Goal: Information Seeking & Learning: Learn about a topic

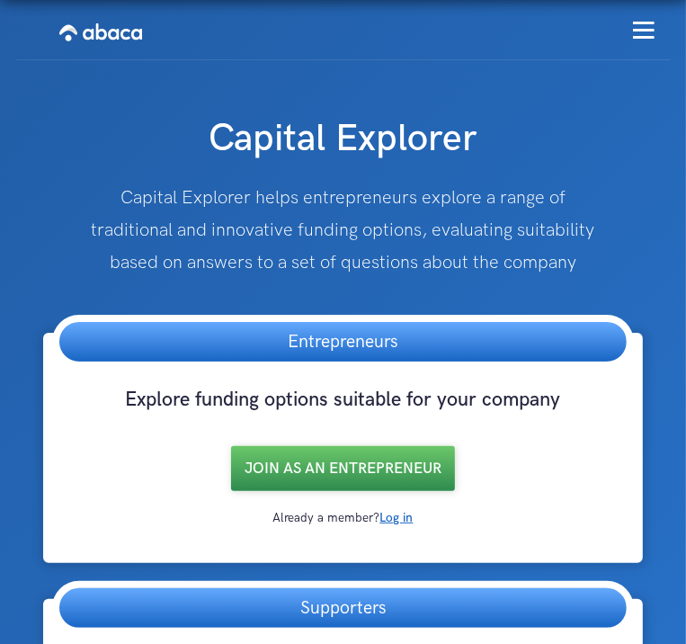
click at [231, 491] on link "Join as an entrepreneur" at bounding box center [343, 468] width 224 height 45
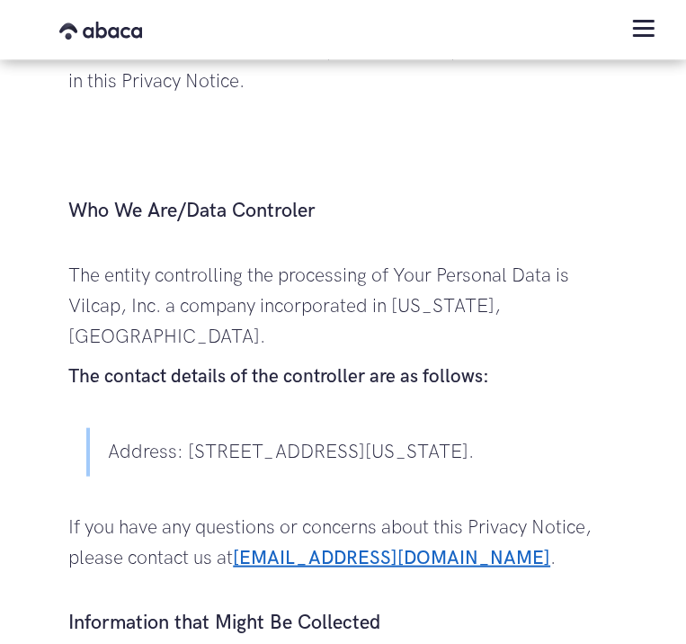
scroll to position [695, 0]
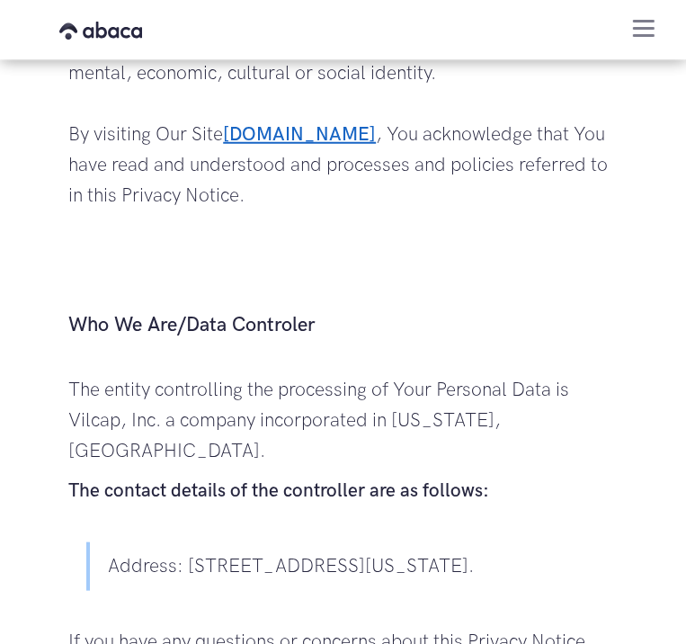
click at [639, 18] on div "menu" at bounding box center [644, 27] width 54 height 51
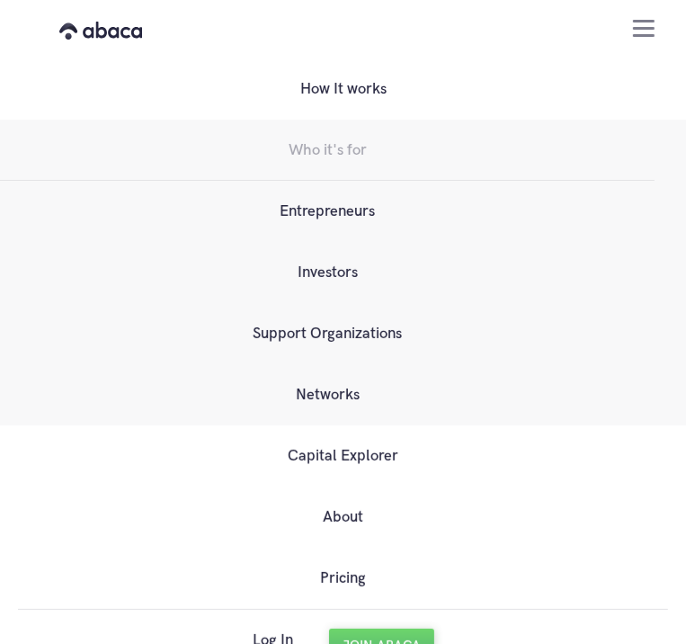
scroll to position [760, 0]
click at [397, 234] on link "Entrepreneurs" at bounding box center [327, 211] width 654 height 61
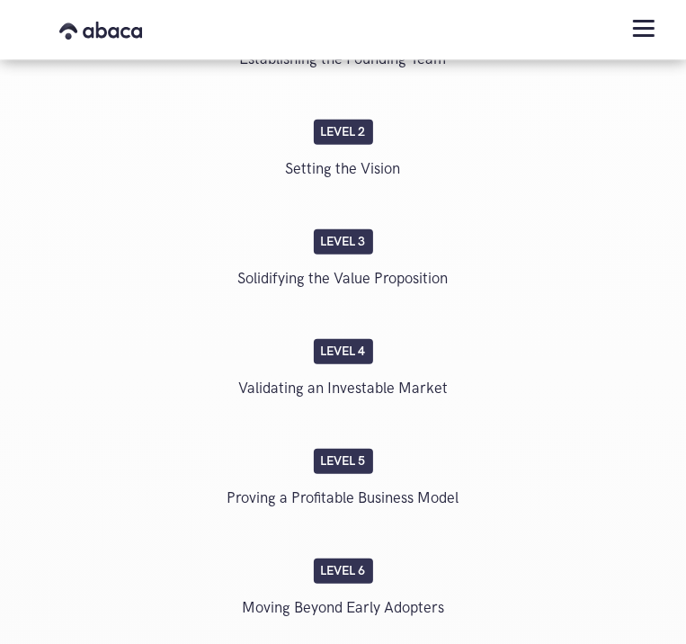
scroll to position [3749, 0]
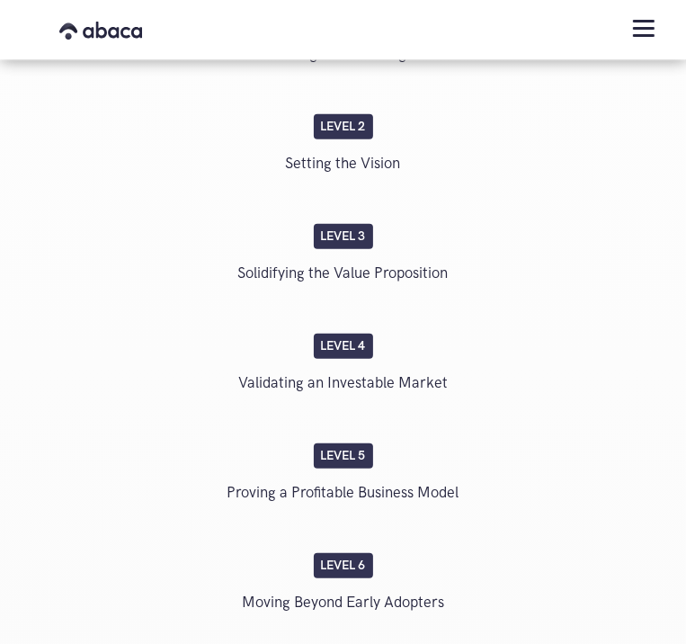
click at [363, 477] on p "Proving a Profitable Business Model" at bounding box center [342, 492] width 462 height 31
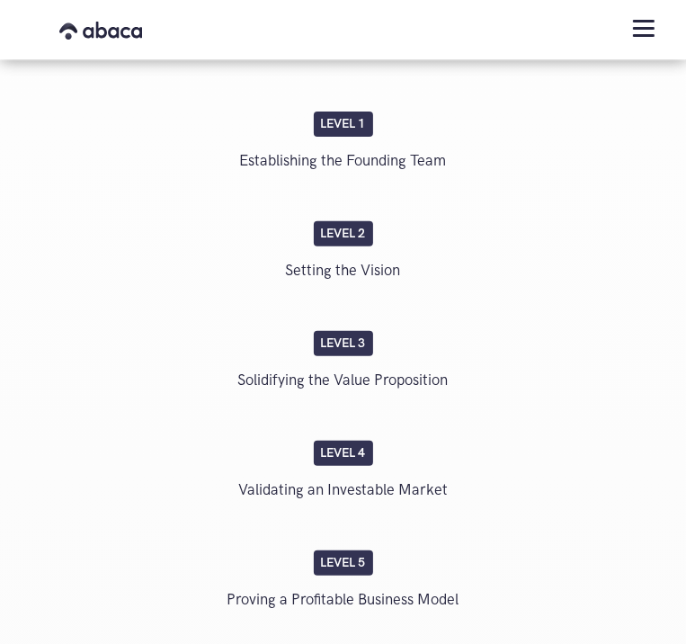
scroll to position [3615, 0]
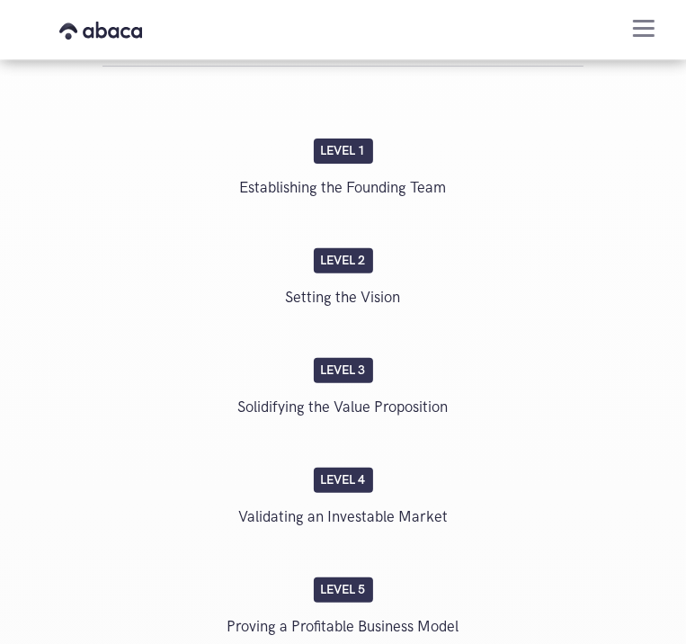
click at [633, 32] on img "menu" at bounding box center [644, 28] width 22 height 17
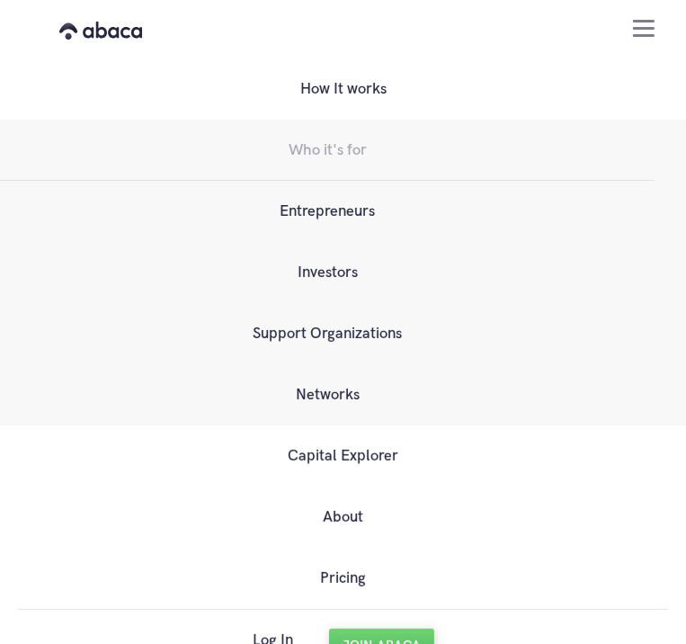
scroll to position [3697, 0]
click at [331, 583] on link "Pricing" at bounding box center [343, 578] width 82 height 61
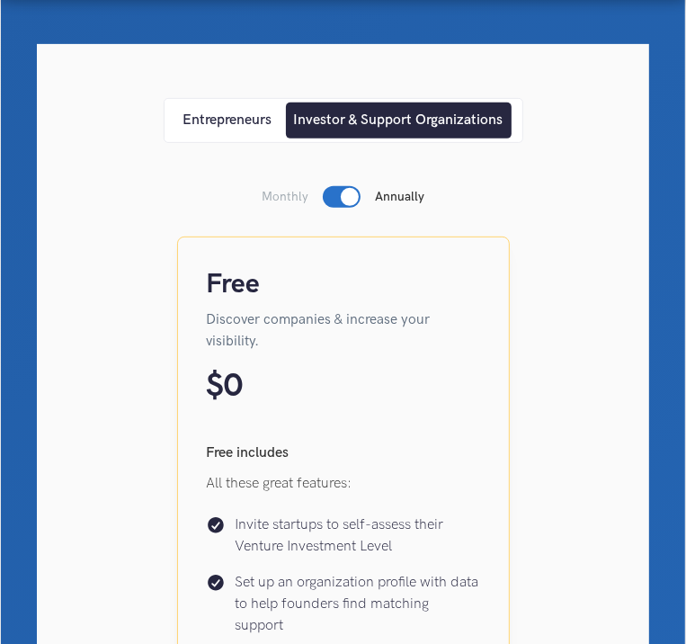
scroll to position [333, 0]
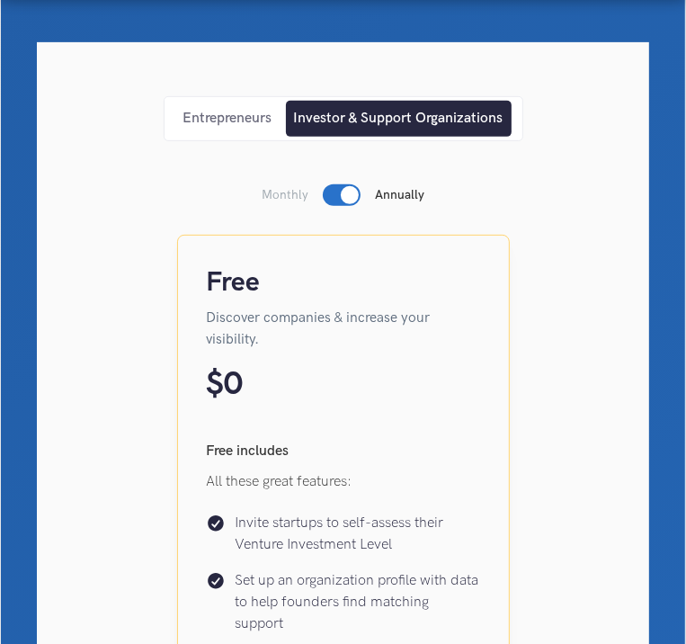
click at [212, 125] on div "Entrepreneurs" at bounding box center [227, 119] width 89 height 20
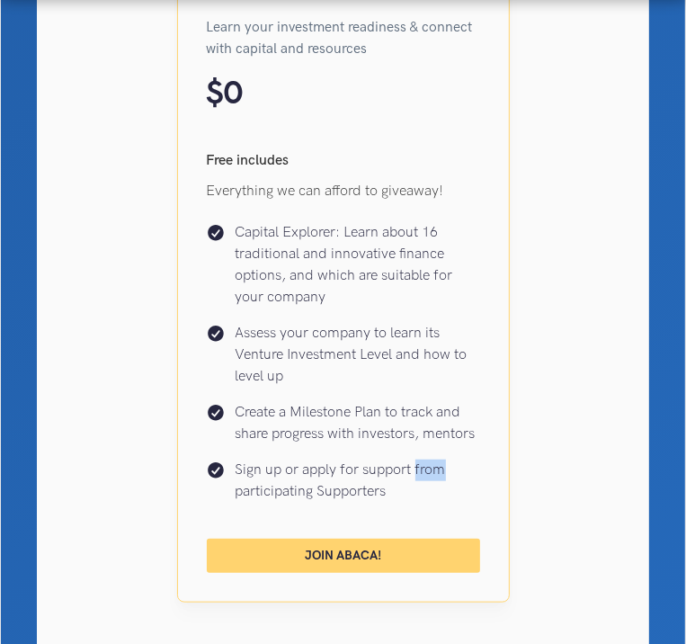
scroll to position [607, 0]
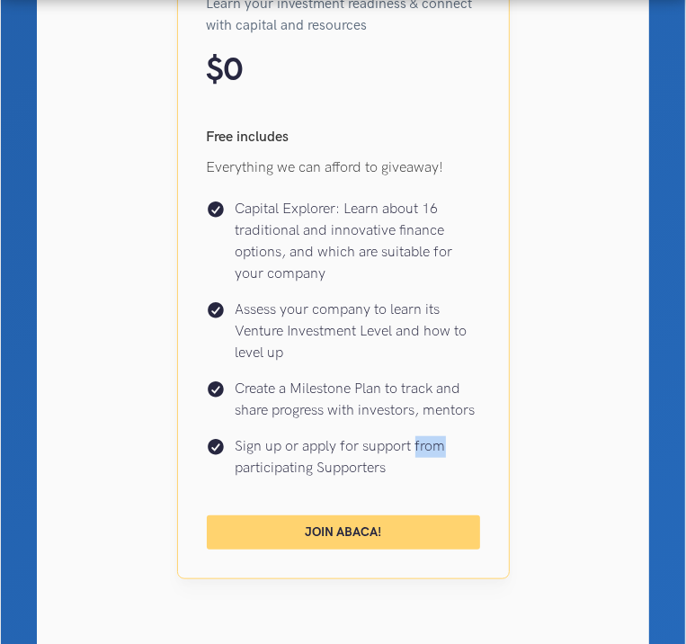
click at [511, 520] on div "Forever Free Learn your investment readiness & connect with capital and resourc…" at bounding box center [343, 268] width 540 height 802
